Goal: Task Accomplishment & Management: Use online tool/utility

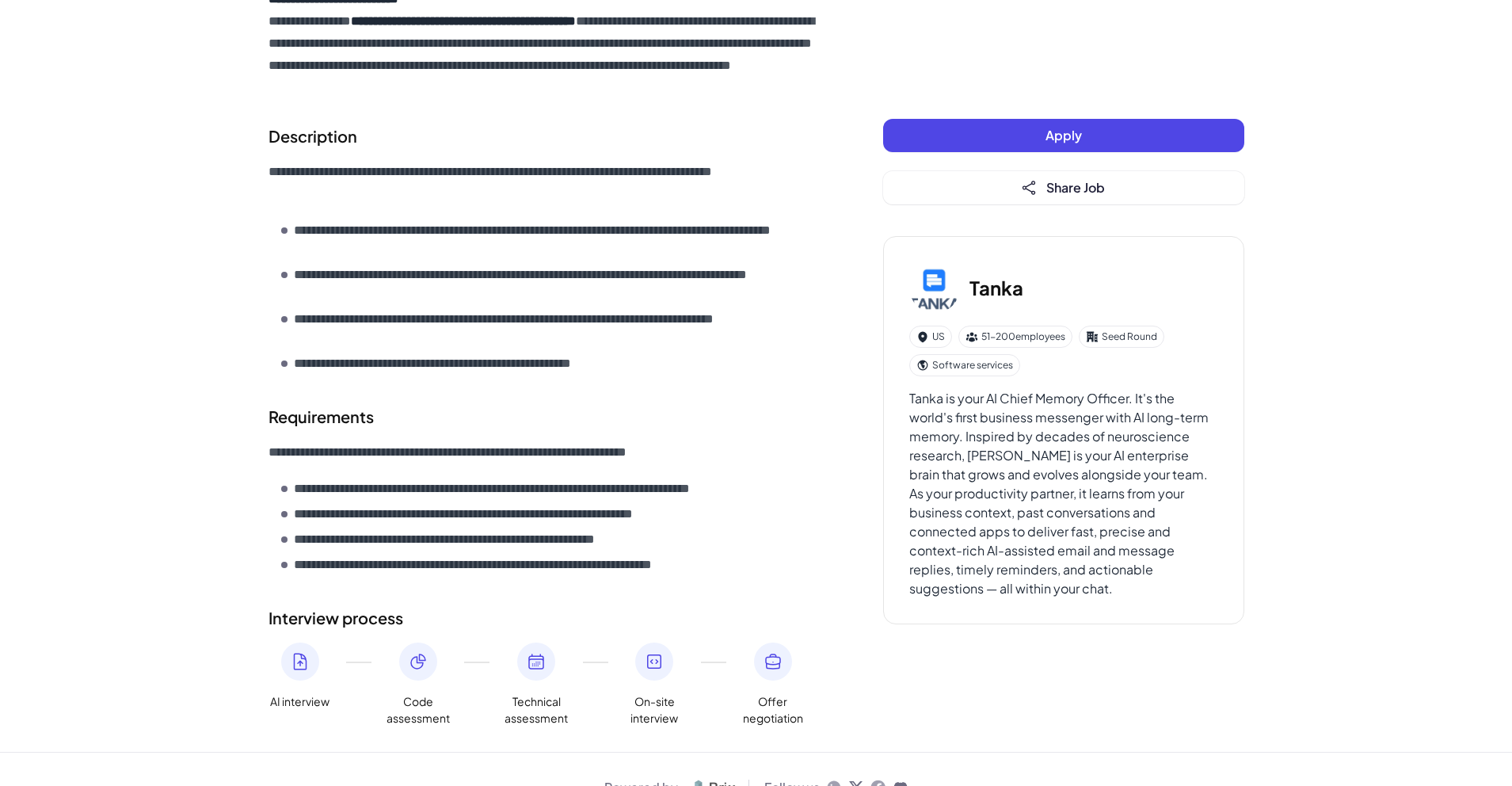
scroll to position [491, 0]
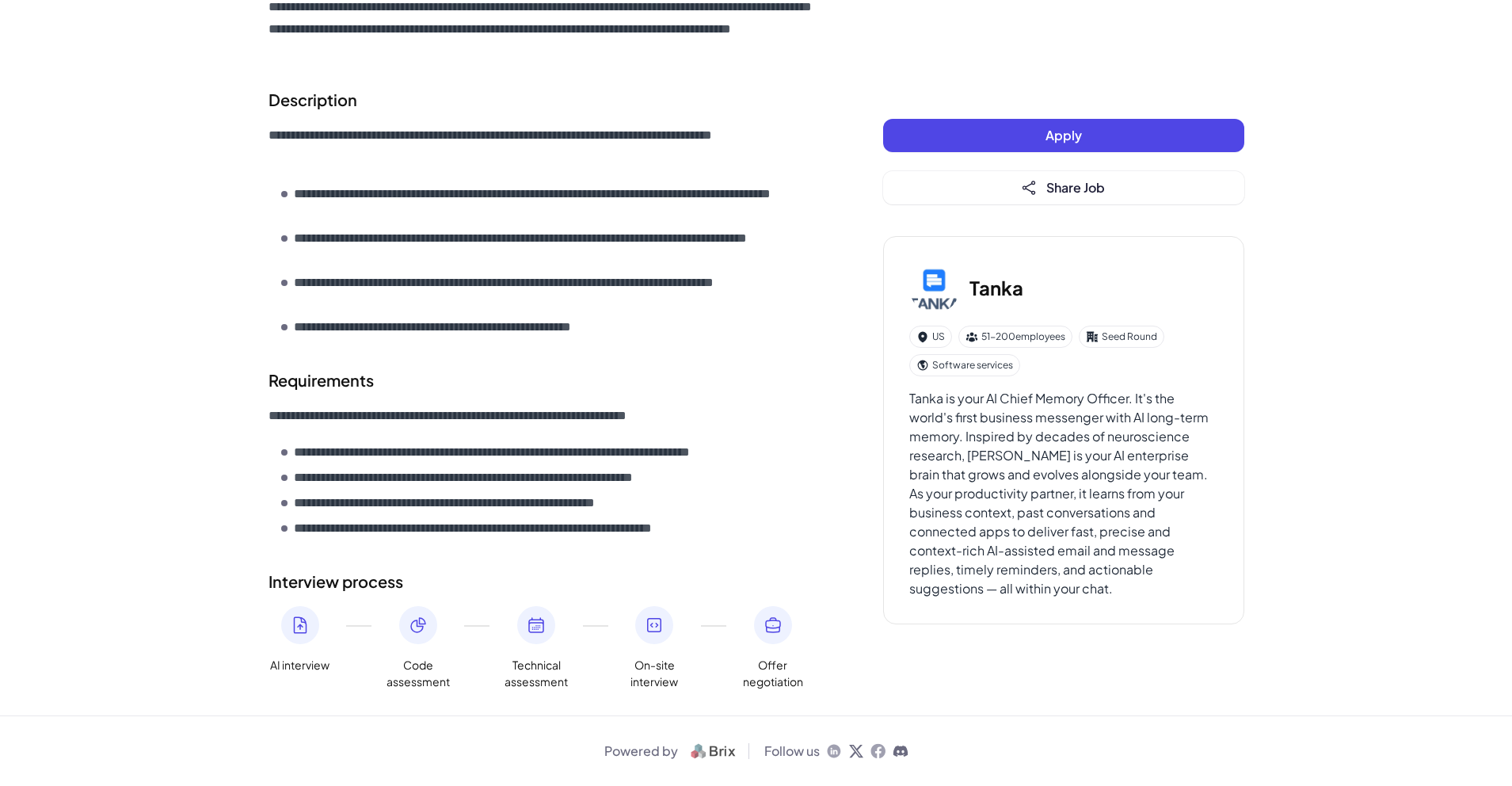
click at [994, 287] on h3 "Tanka" at bounding box center [997, 287] width 53 height 29
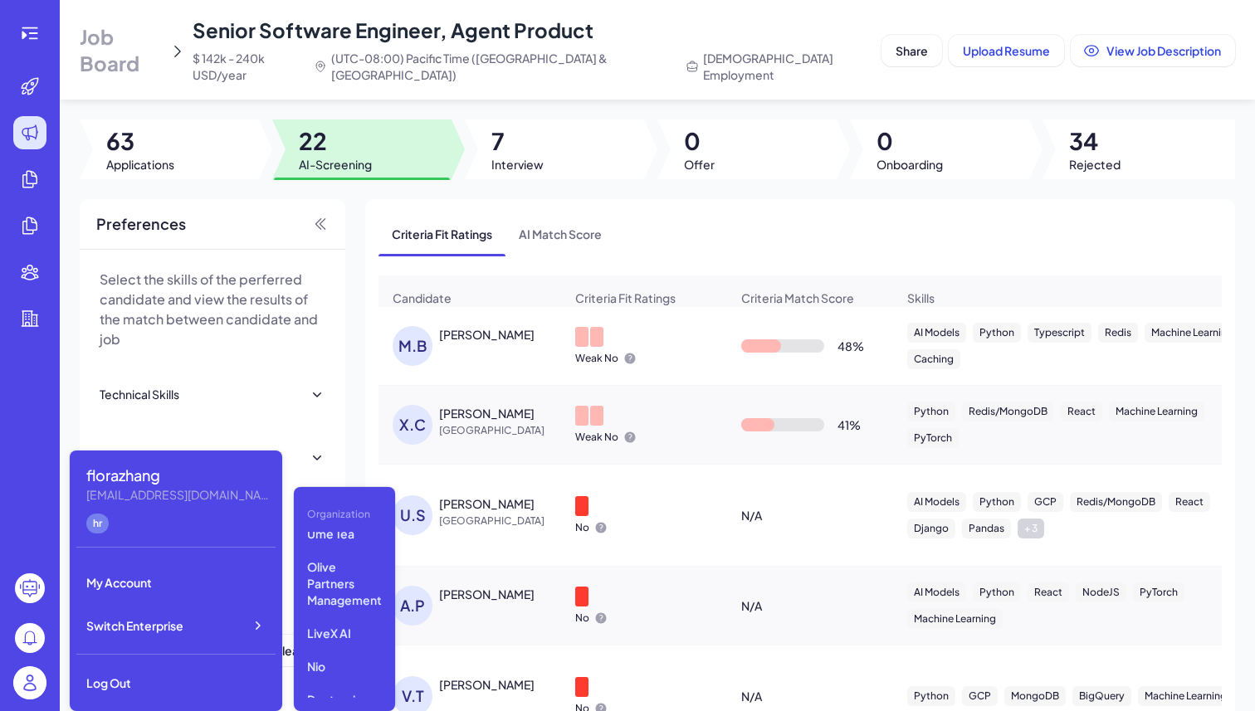
scroll to position [262, 0]
click at [340, 645] on p "Lingopal" at bounding box center [344, 650] width 88 height 30
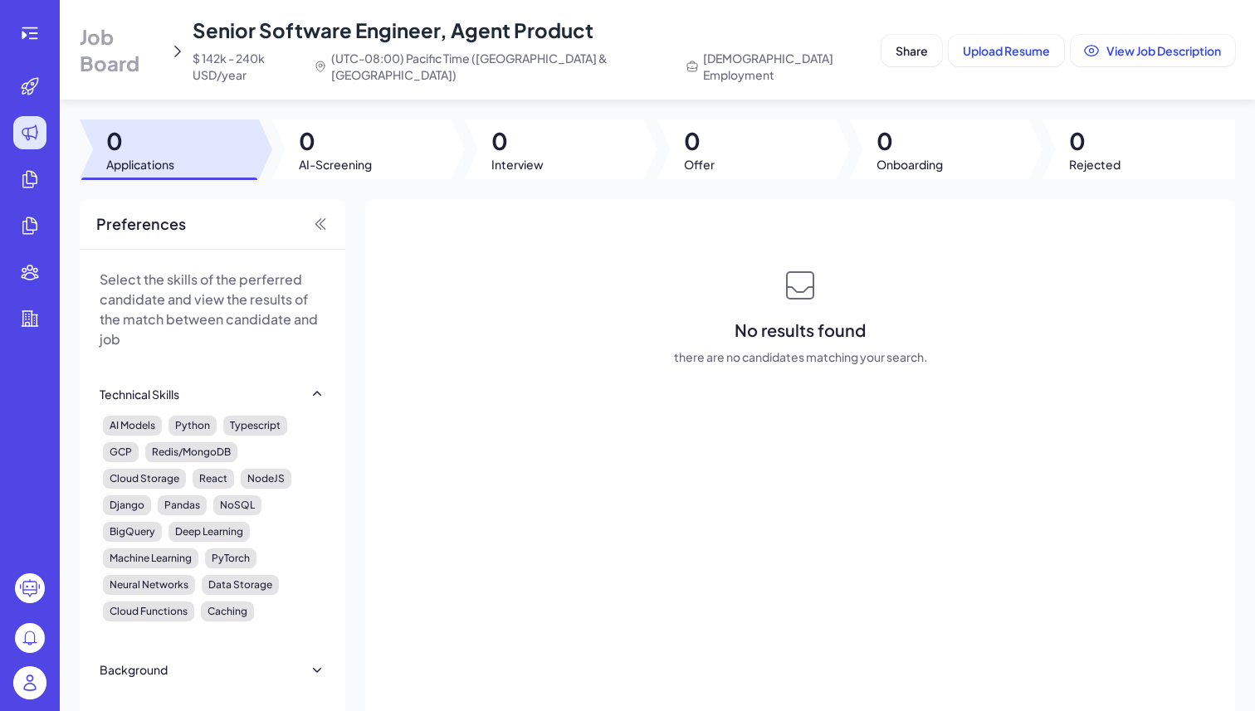
click at [173, 82] on header "Job Board Senior Software Engineer, Agent Product $ 142k - 240k USD/year (UTC-0…" at bounding box center [657, 50] width 1195 height 100
click at [160, 50] on span "Job Board" at bounding box center [121, 49] width 83 height 53
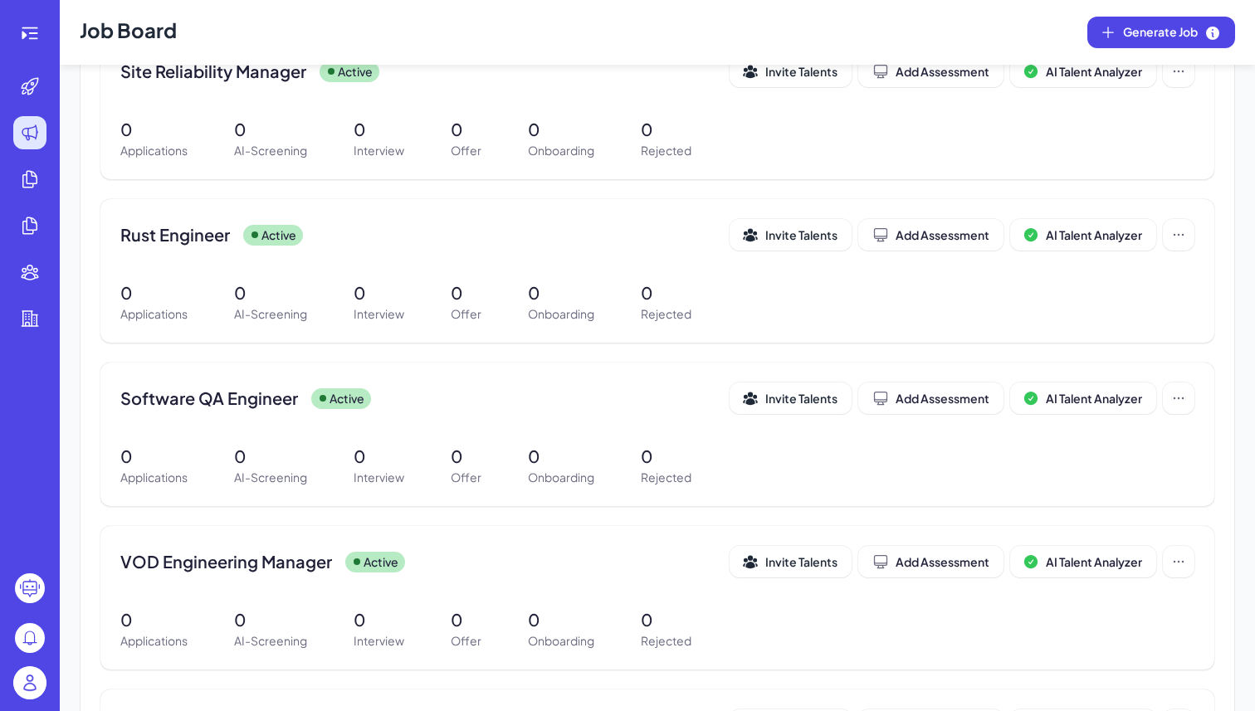
scroll to position [433, 0]
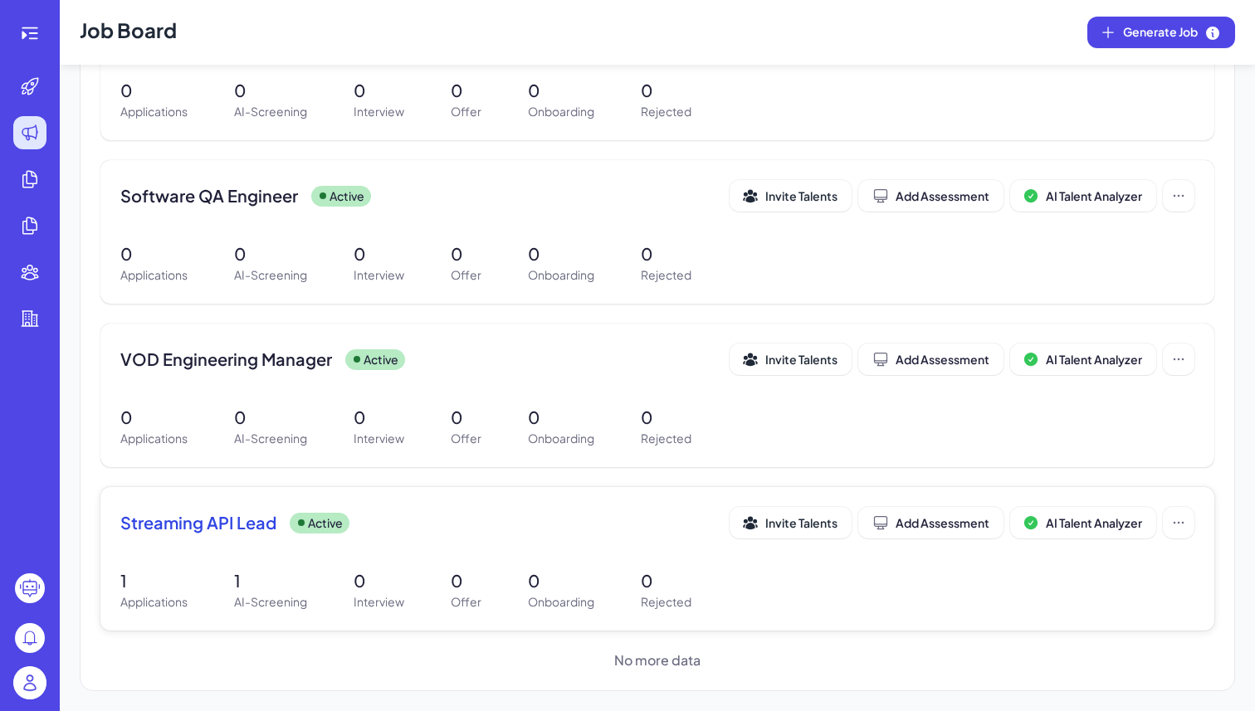
click at [297, 597] on p "AI-Screening" at bounding box center [270, 601] width 73 height 17
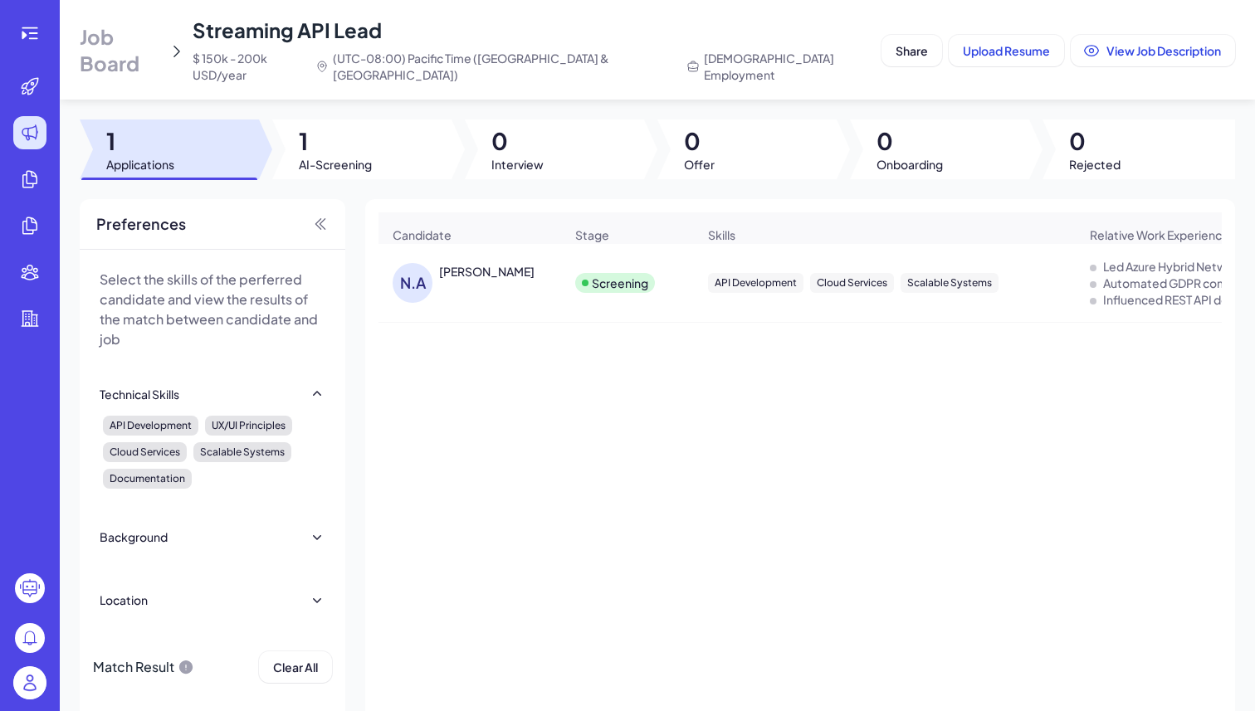
click at [439, 263] on div "[PERSON_NAME]" at bounding box center [486, 271] width 95 height 17
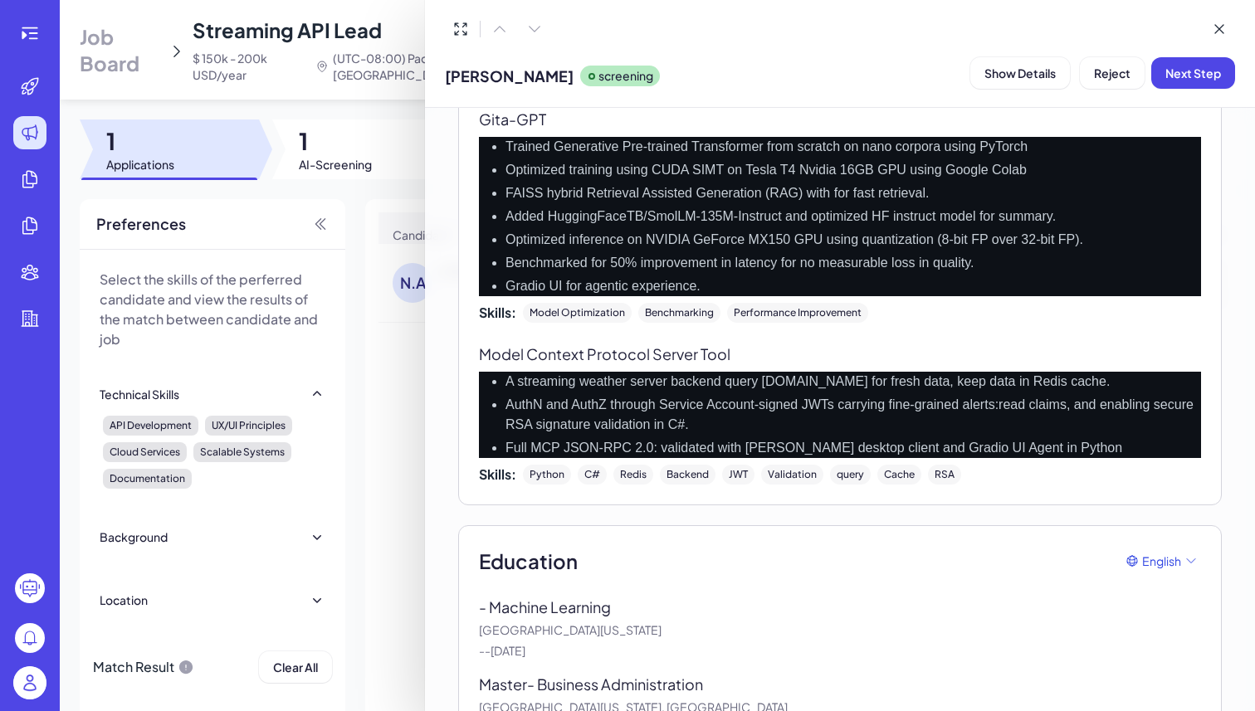
scroll to position [3148, 0]
